Goal: Entertainment & Leisure: Consume media (video, audio)

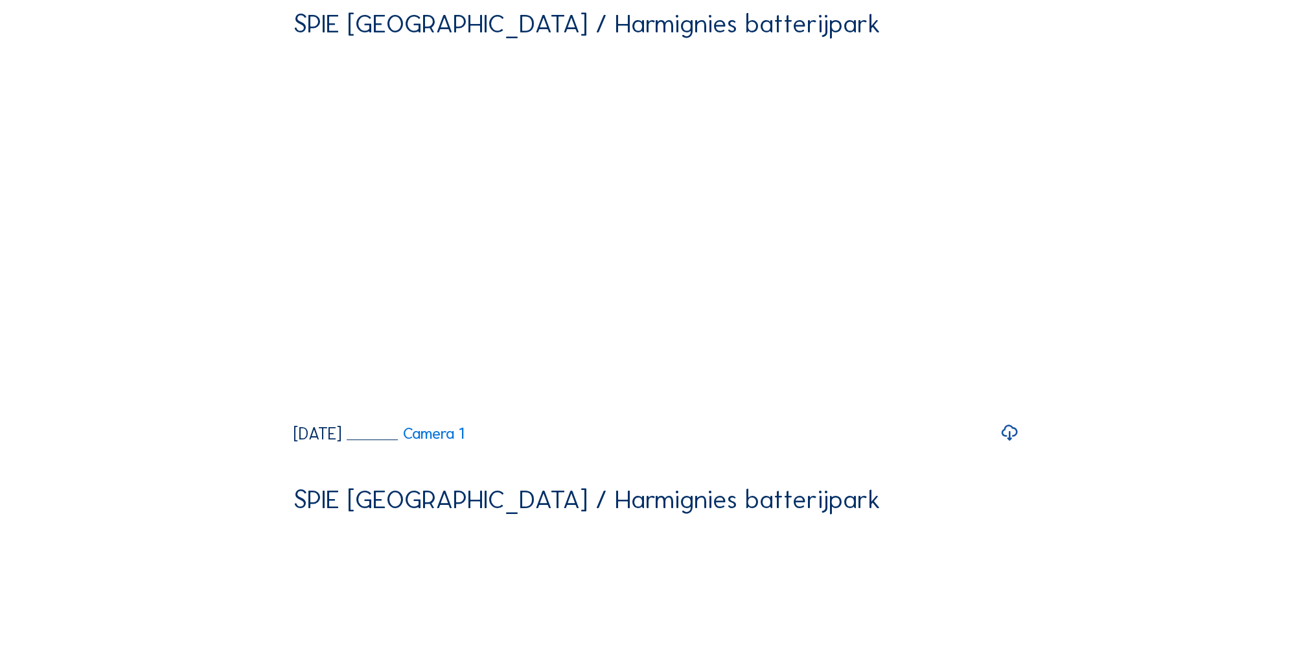
scroll to position [130, 0]
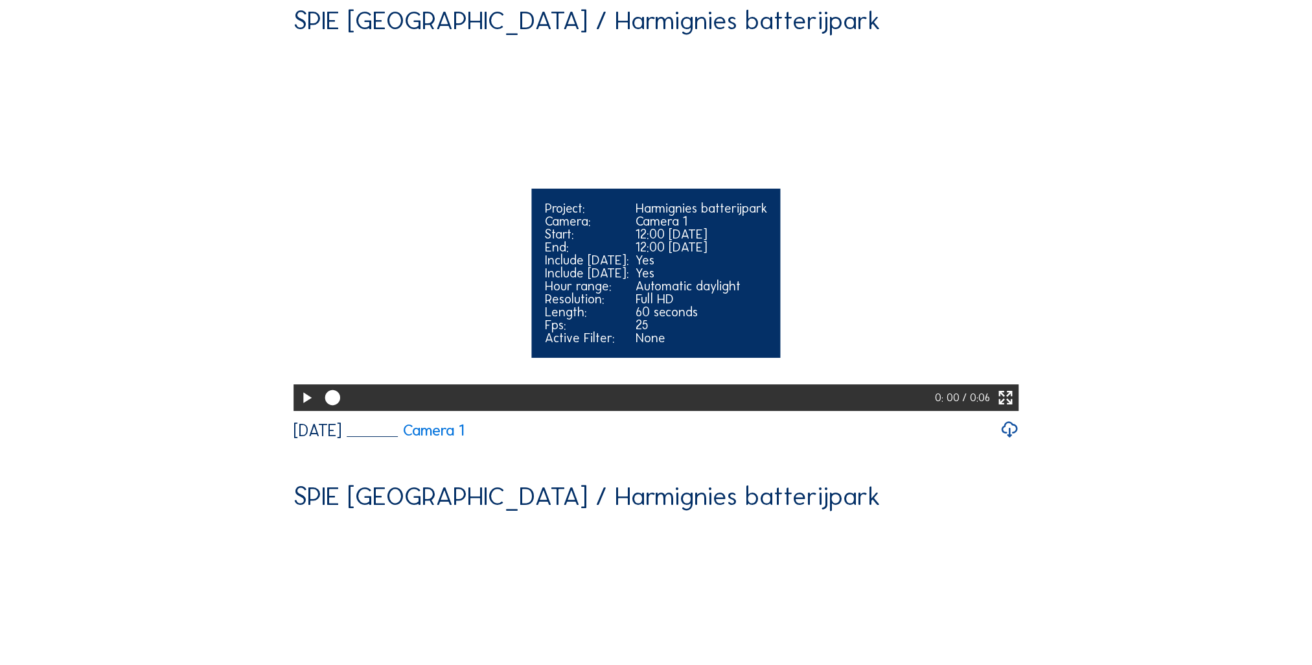
click at [309, 409] on icon at bounding box center [306, 398] width 18 height 22
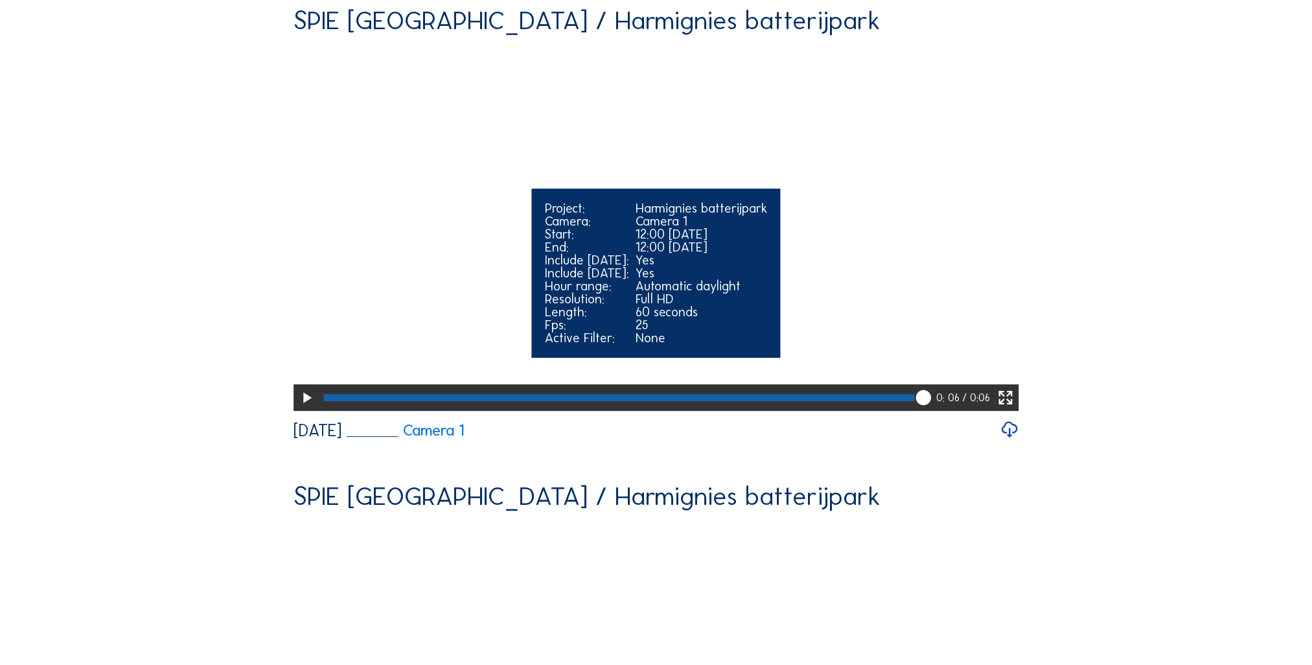
click at [1013, 409] on icon at bounding box center [1005, 398] width 18 height 22
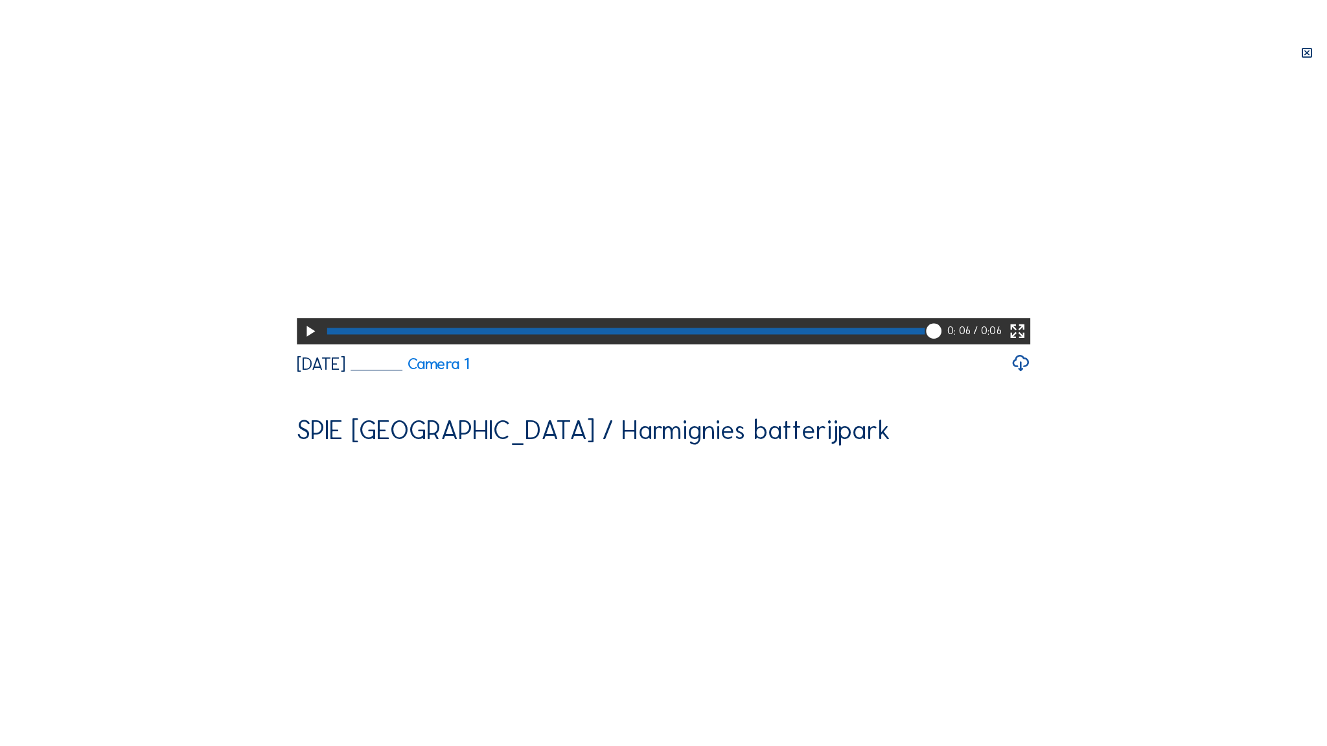
scroll to position [23, 0]
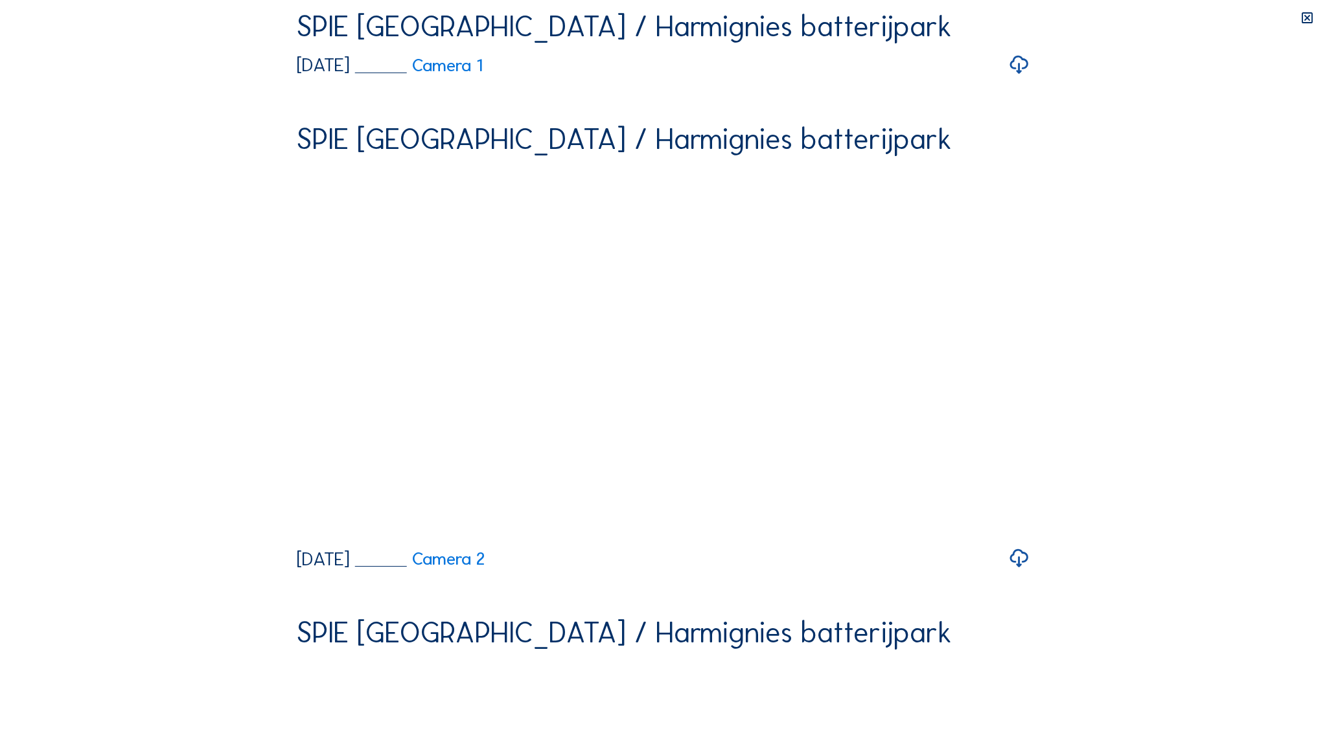
click at [297, 379] on video "Your browser does not support the video tag." at bounding box center [664, 195] width 734 height 367
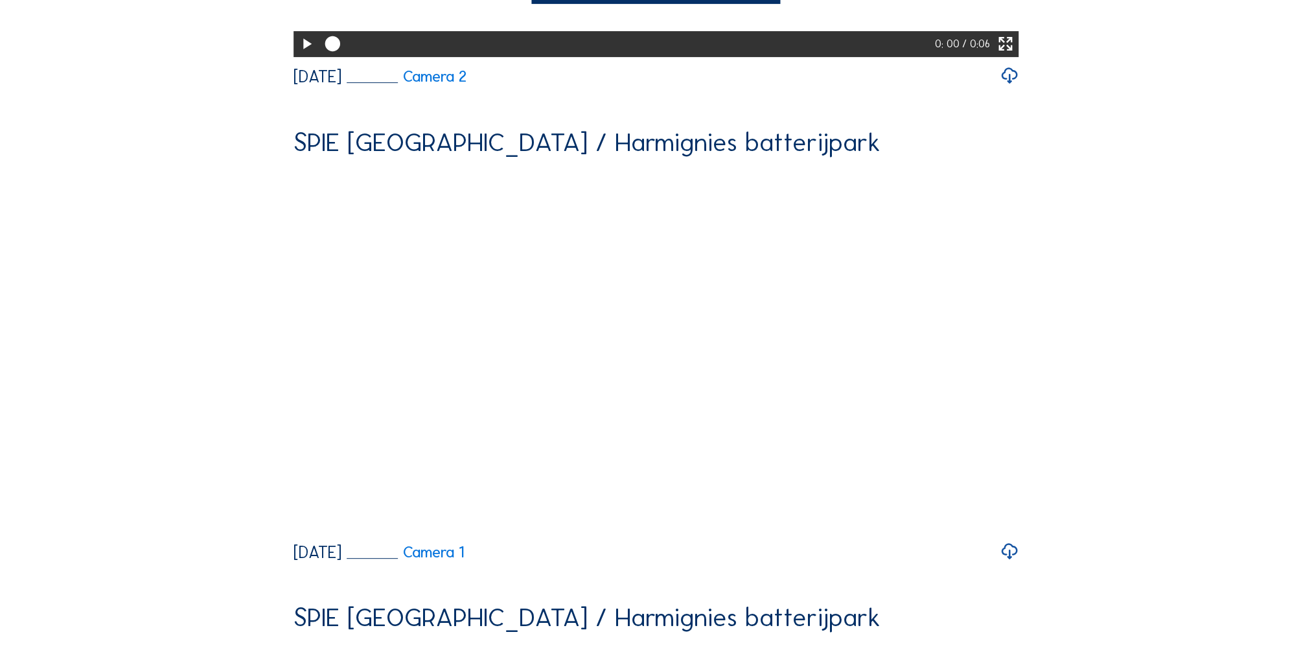
scroll to position [590, 0]
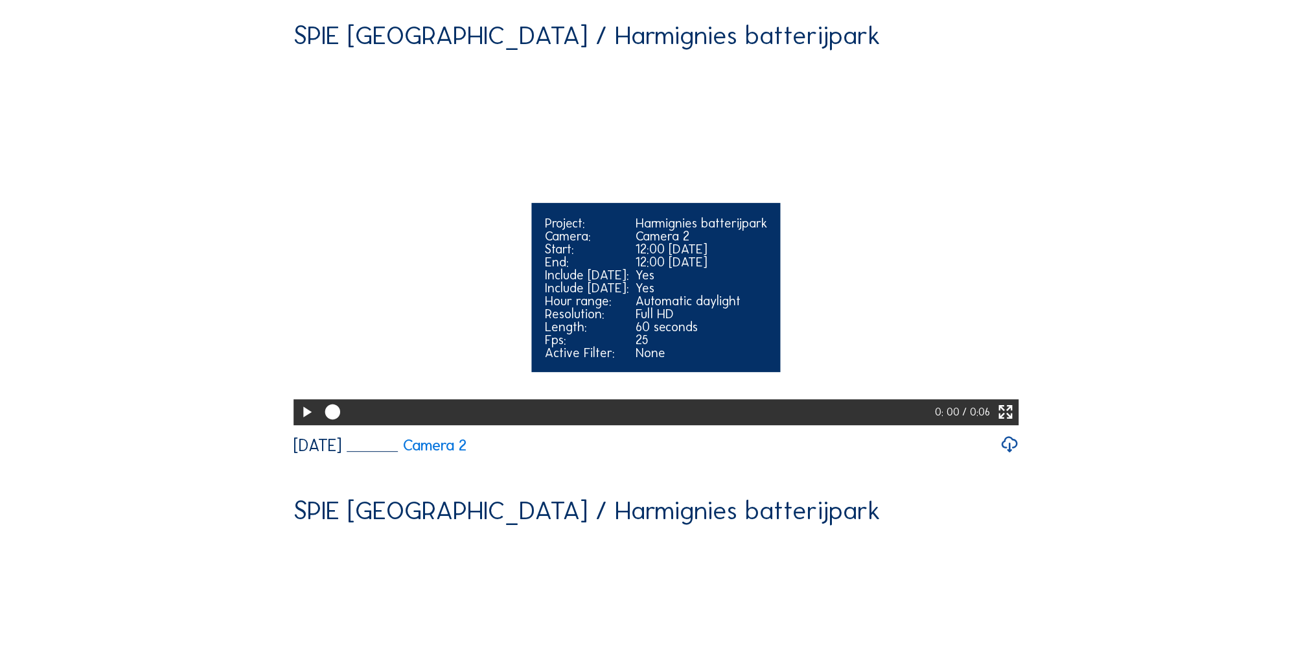
click at [310, 423] on icon at bounding box center [306, 412] width 18 height 22
